Goal: Find specific page/section: Find specific page/section

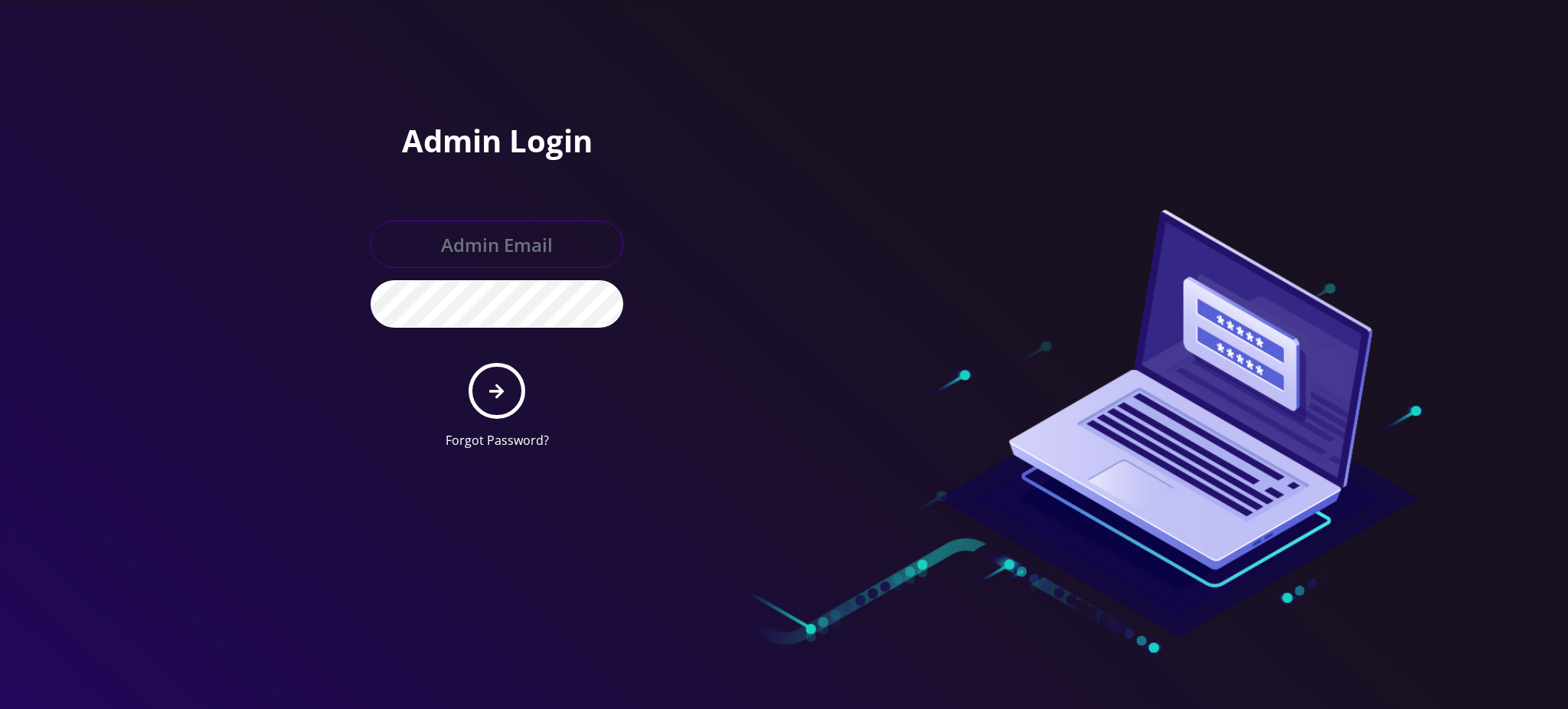
type input "[PERSON_NAME][EMAIL_ADDRESS][DOMAIN_NAME]"
click at [507, 400] on button "submit" at bounding box center [496, 391] width 56 height 56
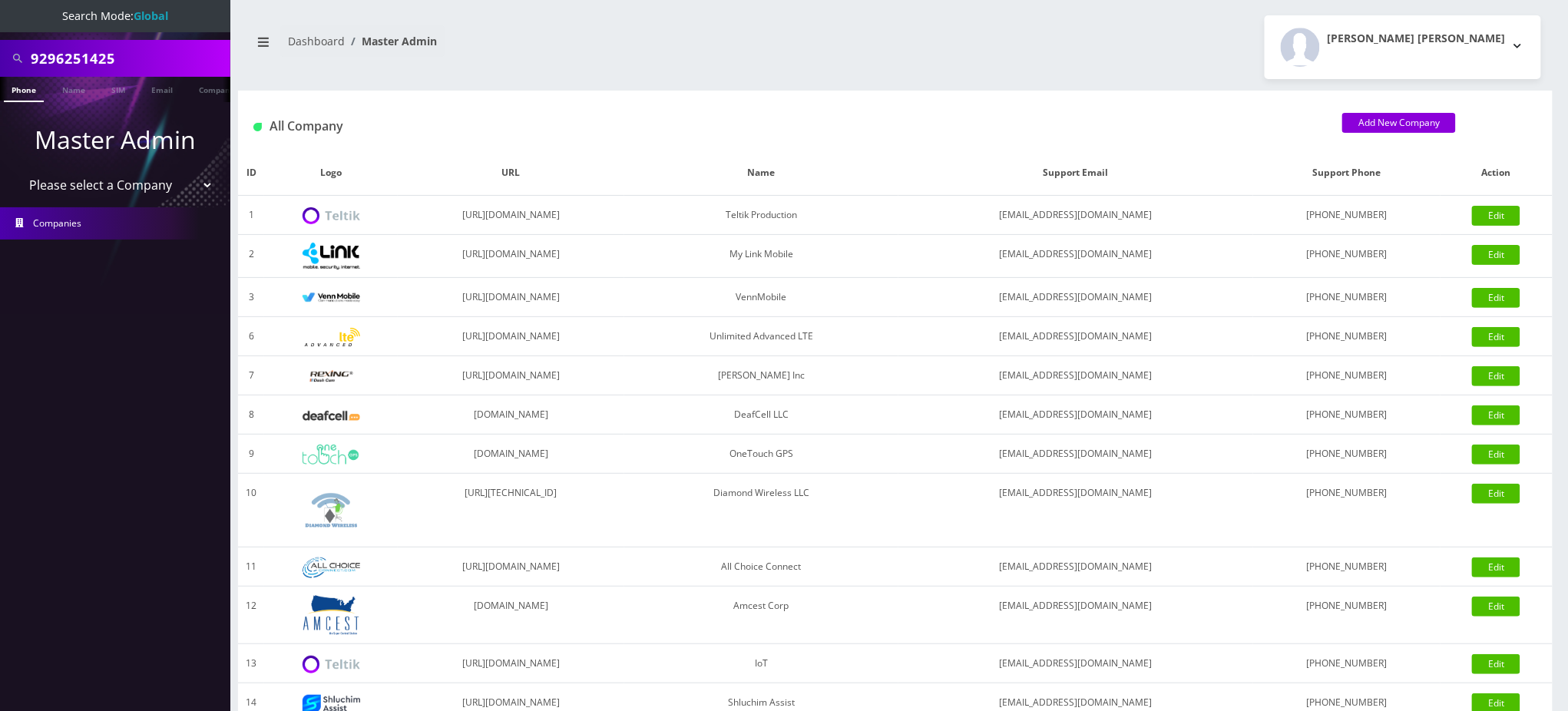
drag, startPoint x: 139, startPoint y: 58, endPoint x: 0, endPoint y: 77, distance: 140.3
click at [0, 77] on nav "Search Mode: Global 9296251425 Phone Name SIM Email Company Customer Master Adm…" at bounding box center [115, 356] width 230 height 711
paste input "19298136714"
click at [35, 55] on input "19298136714" at bounding box center [128, 58] width 196 height 30
type input "9298136714"
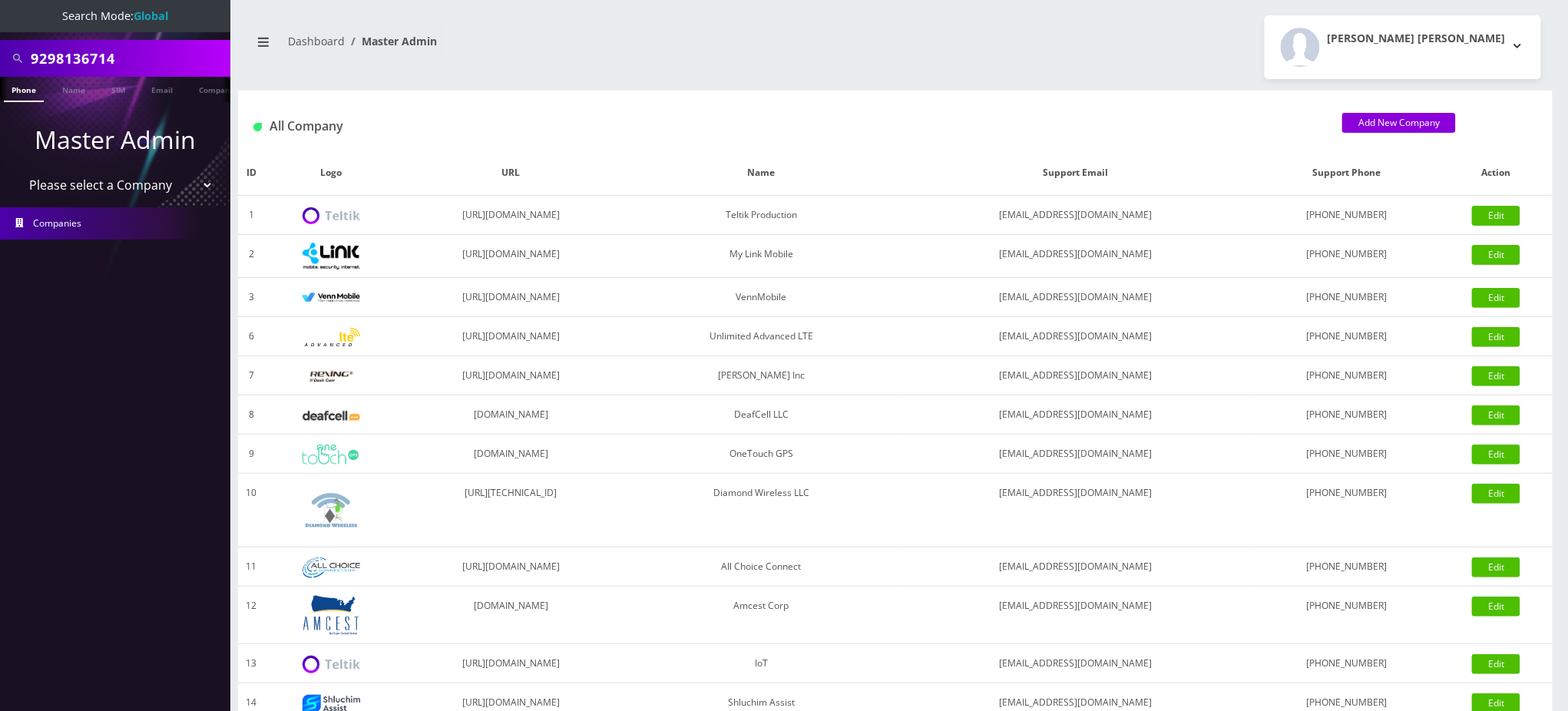
click at [14, 85] on li at bounding box center [7, 93] width 15 height 38
click at [10, 89] on li at bounding box center [7, 93] width 15 height 38
click at [21, 89] on link "Phone" at bounding box center [24, 89] width 40 height 26
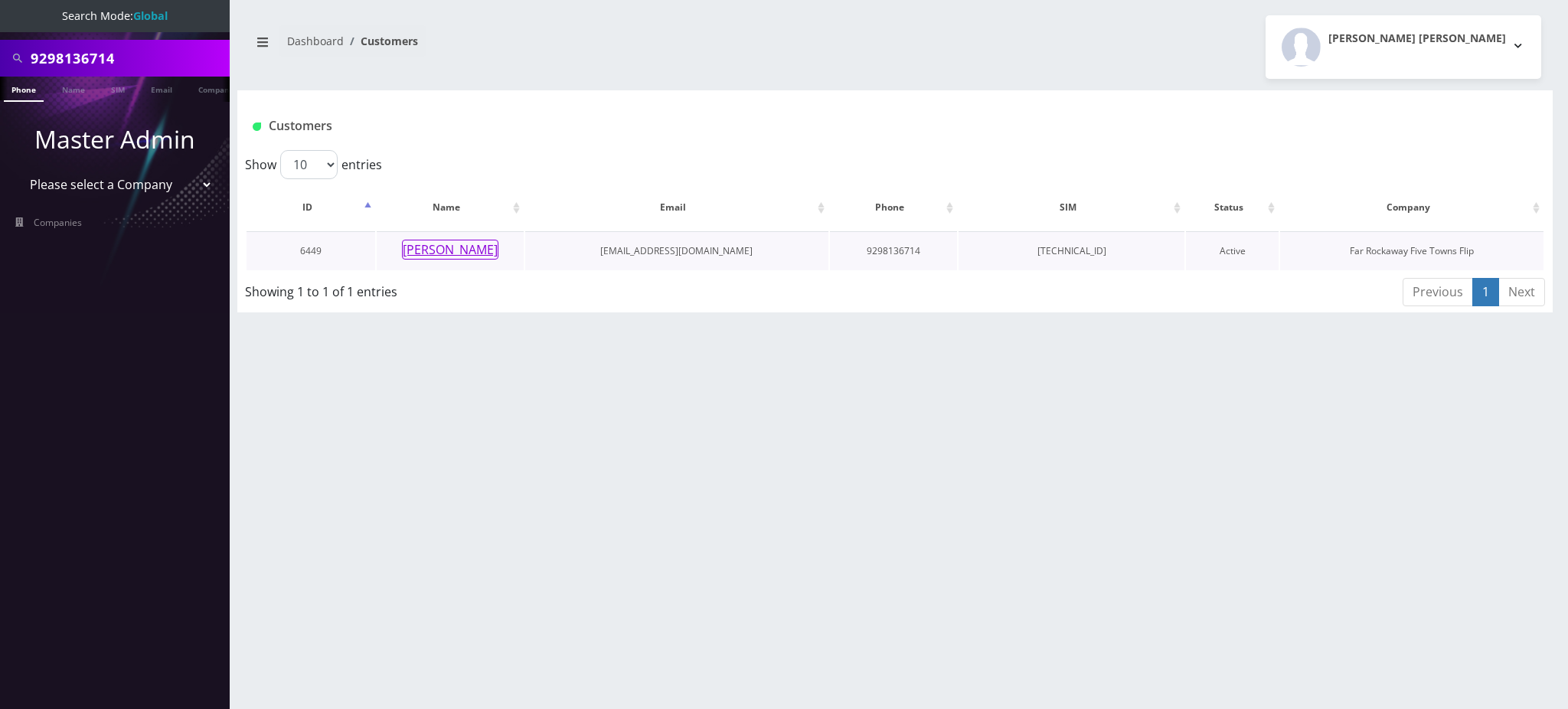
click at [467, 249] on button "mindy weil" at bounding box center [450, 249] width 96 height 20
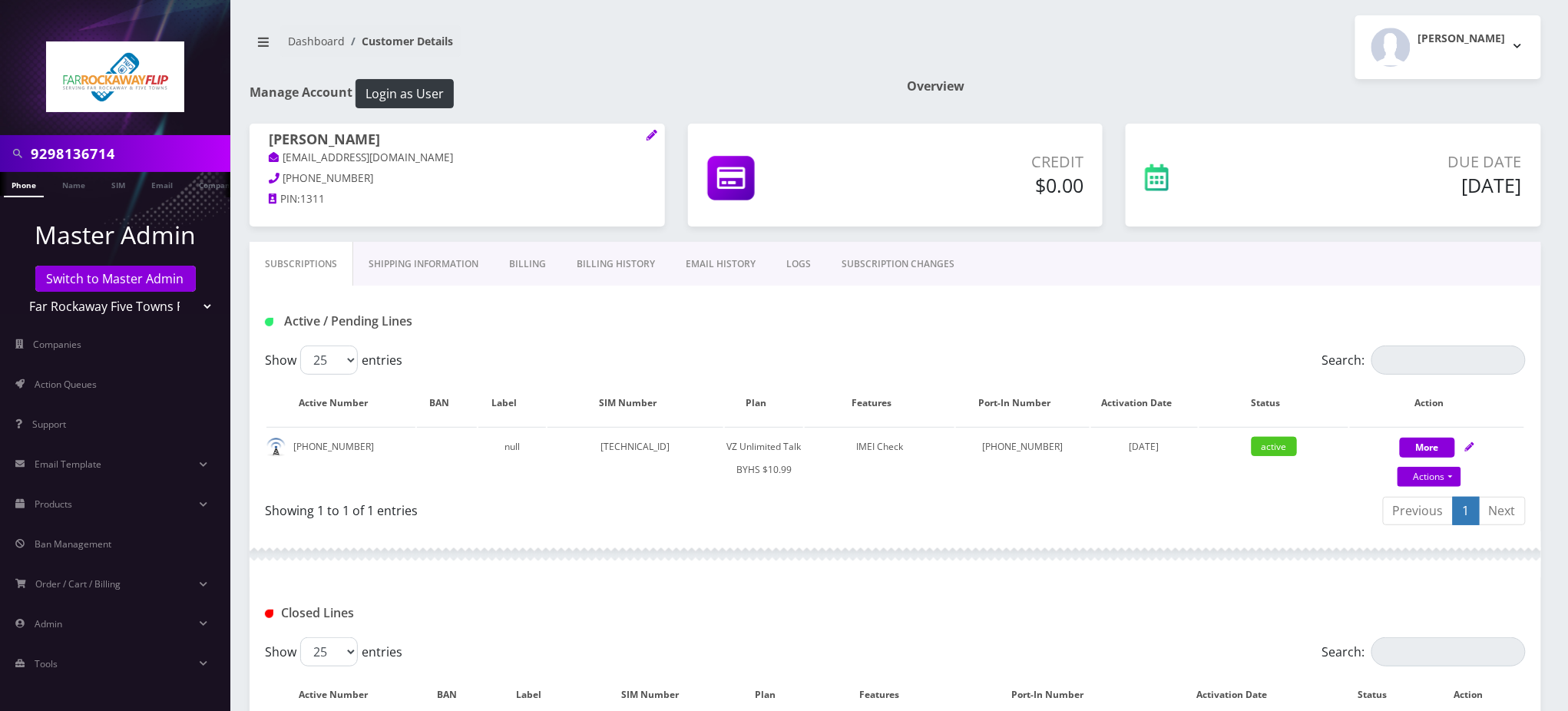
click at [85, 148] on input "9298136714" at bounding box center [128, 153] width 196 height 30
